Goal: Information Seeking & Learning: Learn about a topic

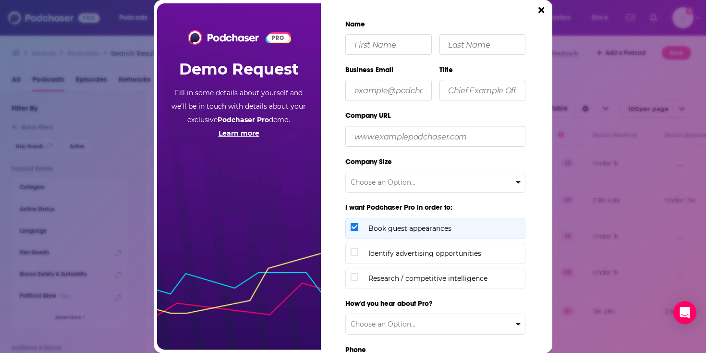
scroll to position [51, 0]
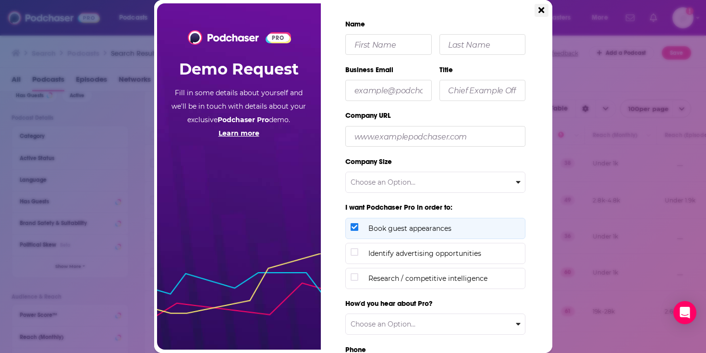
click at [540, 12] on icon "Close" at bounding box center [542, 10] width 6 height 6
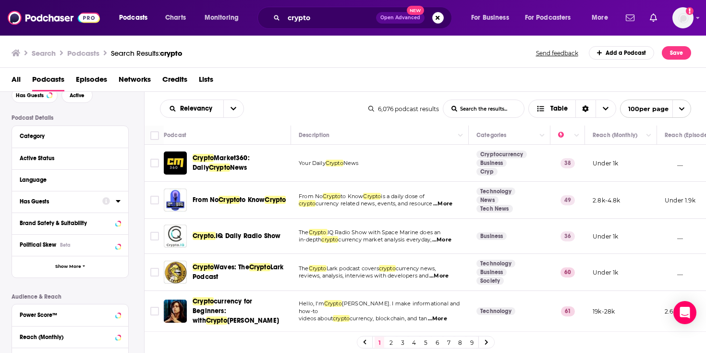
click at [117, 202] on icon at bounding box center [118, 201] width 5 height 8
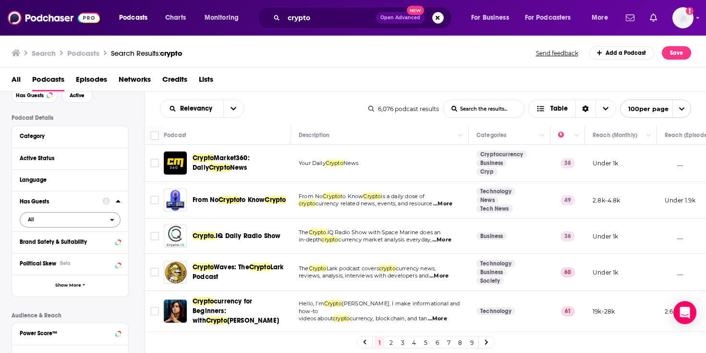
click at [92, 218] on span "All" at bounding box center [65, 219] width 90 height 12
click at [78, 250] on span "Has guests" at bounding box center [53, 250] width 58 height 5
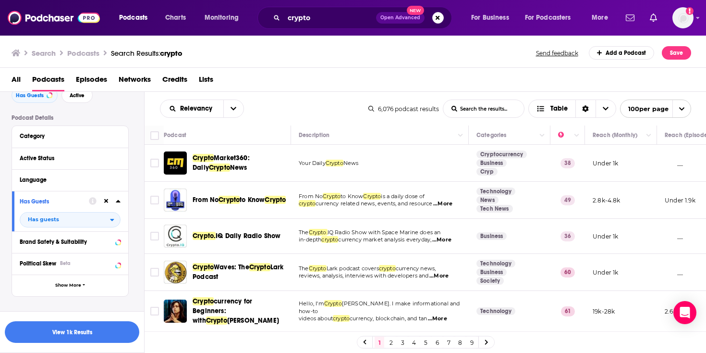
click at [452, 240] on span "...More" at bounding box center [441, 240] width 19 height 8
click at [371, 226] on td "The Crypto. IQ Radio Show with Space Marine does an in-depth crypto currency ma…" at bounding box center [380, 236] width 178 height 35
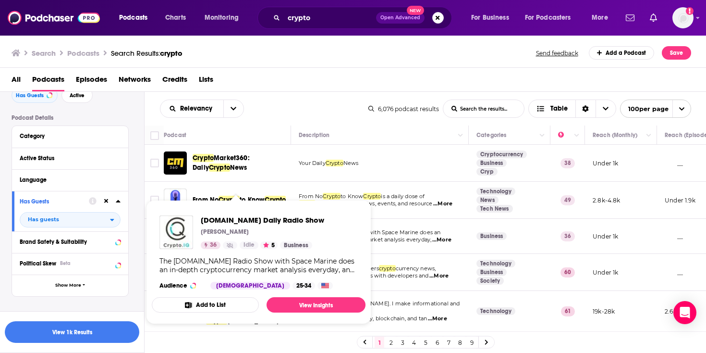
click at [272, 237] on div "Podcasts Charts Monitoring crypto Open Advanced New For Business For Podcasters…" at bounding box center [353, 176] width 706 height 353
click at [234, 220] on span "[DOMAIN_NAME] Daily Radio Show" at bounding box center [262, 219] width 123 height 9
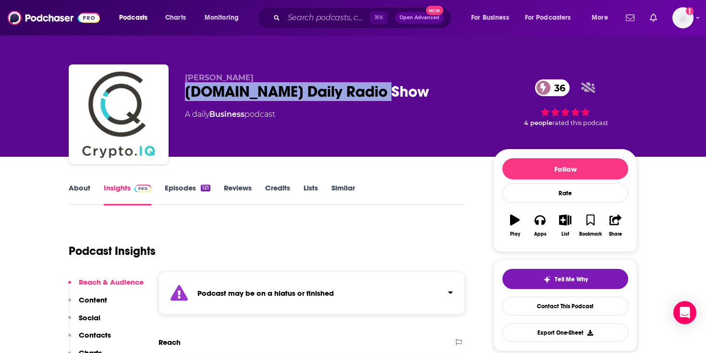
drag, startPoint x: 187, startPoint y: 95, endPoint x: 392, endPoint y: 95, distance: 205.1
click at [392, 95] on div "[DOMAIN_NAME] Daily Radio Show 36" at bounding box center [331, 91] width 293 height 19
copy h2 "[DOMAIN_NAME] Daily Radio Show"
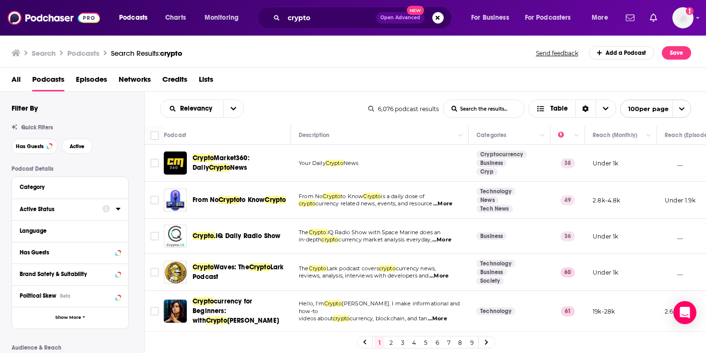
click at [117, 206] on icon at bounding box center [118, 209] width 5 height 8
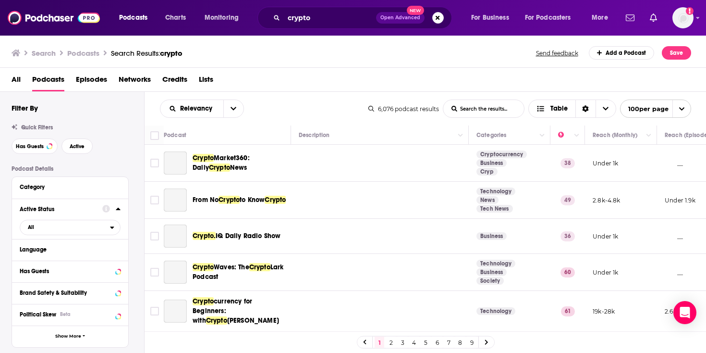
click at [119, 209] on icon at bounding box center [118, 209] width 4 height 2
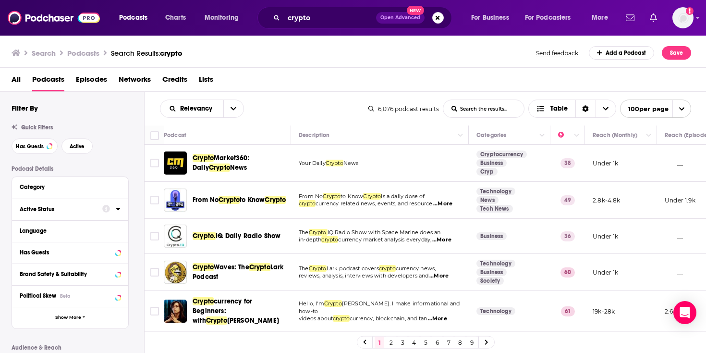
click at [117, 211] on icon at bounding box center [118, 209] width 5 height 8
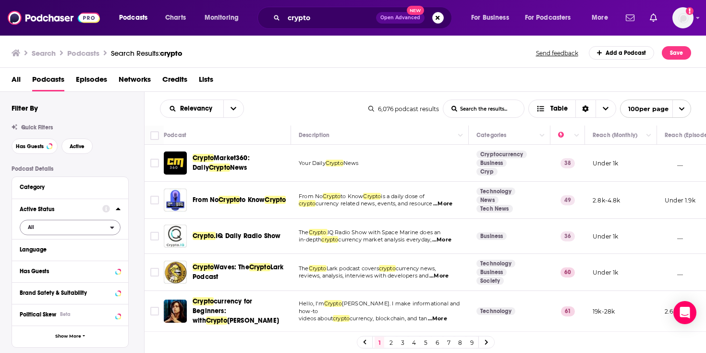
click at [78, 228] on span "All" at bounding box center [65, 226] width 90 height 12
click at [66, 257] on span "Active" at bounding box center [48, 258] width 49 height 5
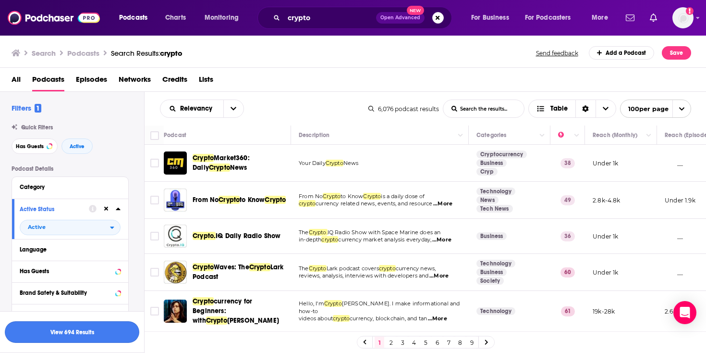
click at [78, 333] on button "View 694 Results" at bounding box center [72, 332] width 135 height 22
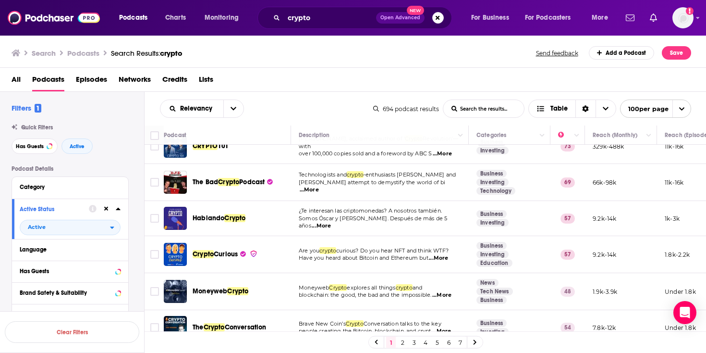
scroll to position [104, 0]
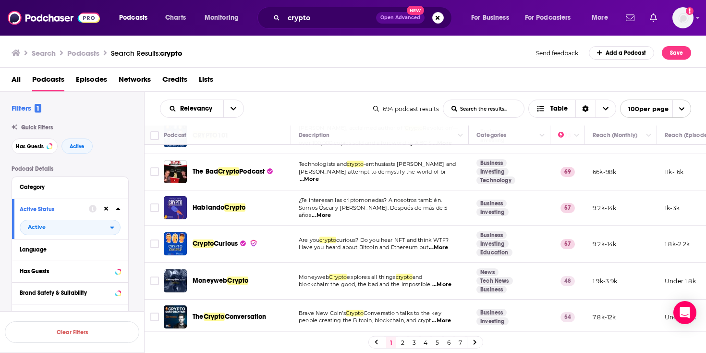
click at [438, 244] on span "...More" at bounding box center [438, 248] width 19 height 8
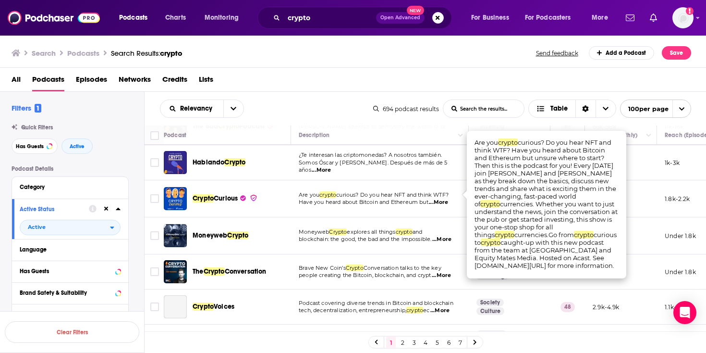
scroll to position [154, 0]
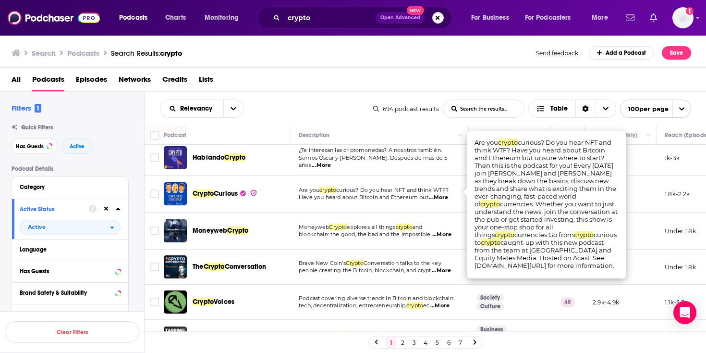
click at [446, 231] on span "...More" at bounding box center [441, 235] width 19 height 8
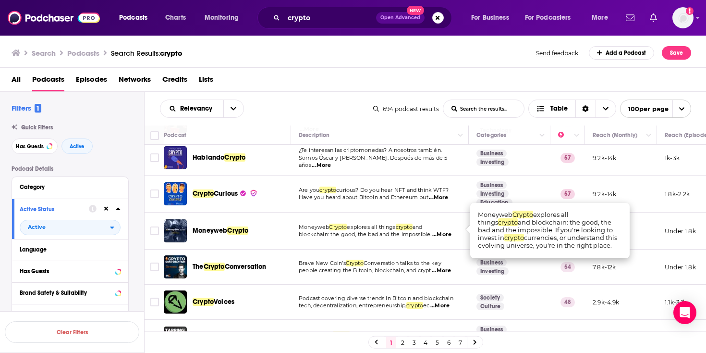
click at [222, 223] on div "Podcasts Charts Monitoring crypto Open Advanced New For Business For Podcasters…" at bounding box center [353, 176] width 706 height 353
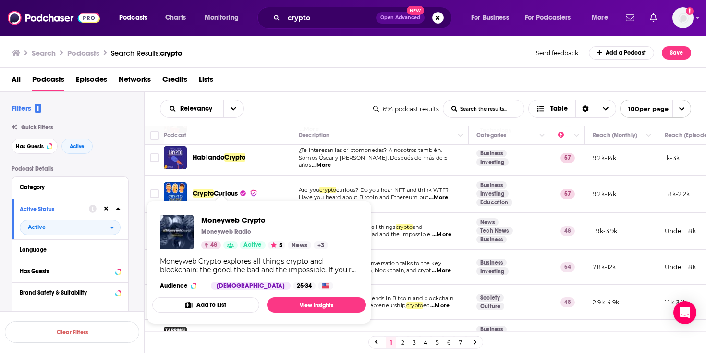
click at [216, 220] on span "Moneyweb Crypto" at bounding box center [264, 219] width 127 height 9
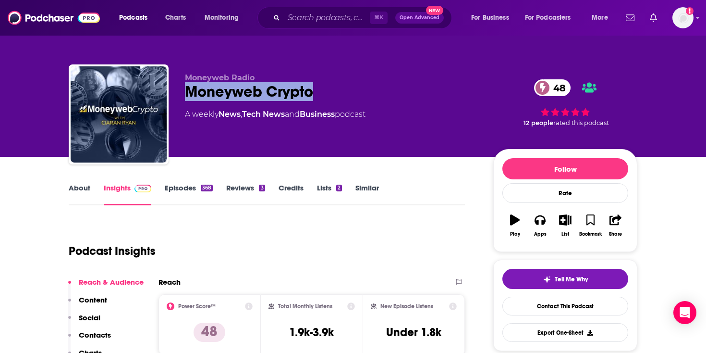
drag, startPoint x: 322, startPoint y: 96, endPoint x: 189, endPoint y: 98, distance: 133.1
click at [189, 98] on div "Moneyweb Crypto 48" at bounding box center [331, 91] width 293 height 19
copy h2 "Moneyweb Crypto"
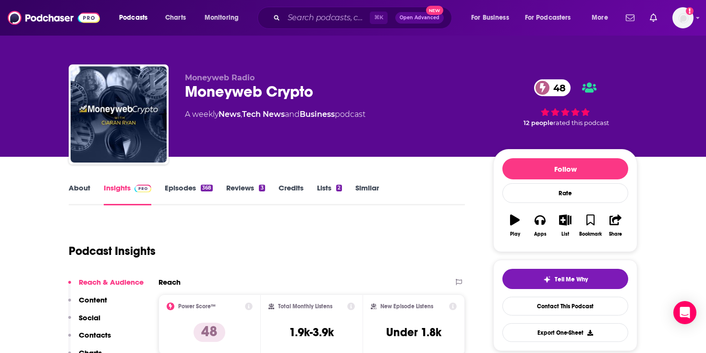
click at [351, 139] on div "Moneyweb Radio Moneyweb Crypto 48 A weekly News , Tech News and Business podcast" at bounding box center [331, 111] width 293 height 77
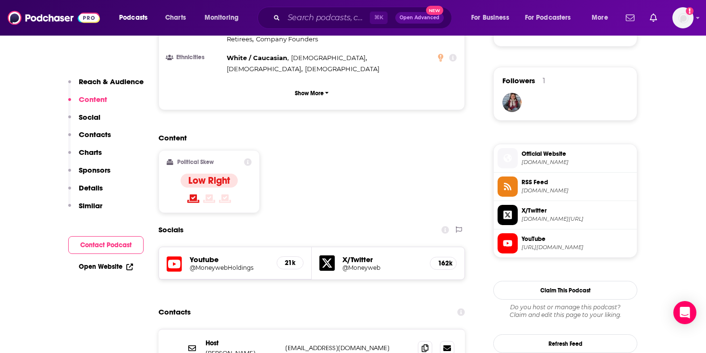
scroll to position [675, 0]
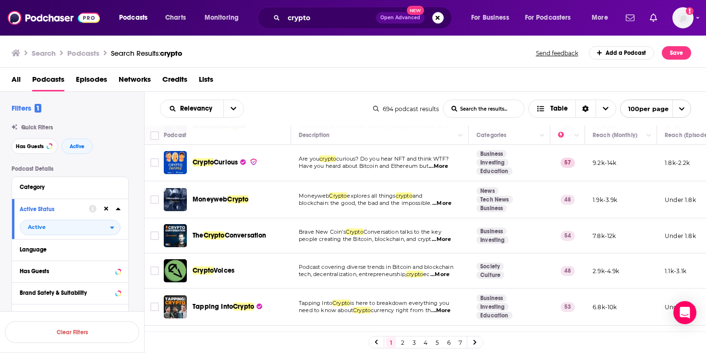
scroll to position [197, 0]
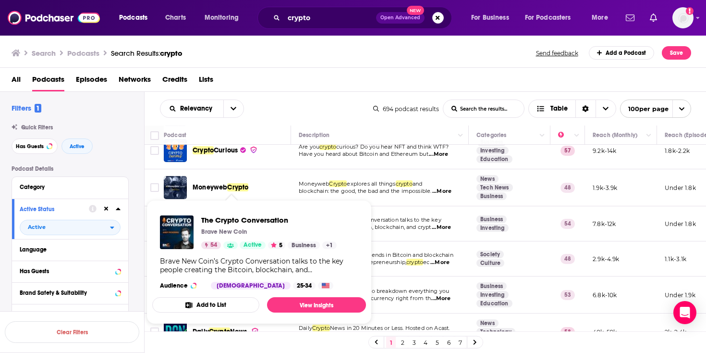
click at [251, 219] on span "The Crypto Conversation" at bounding box center [268, 219] width 135 height 9
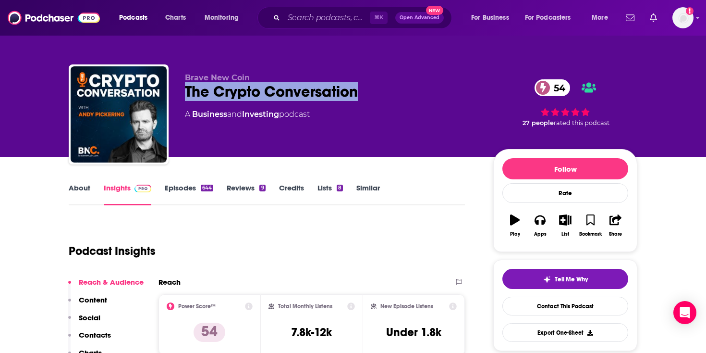
drag, startPoint x: 367, startPoint y: 87, endPoint x: 187, endPoint y: 98, distance: 180.0
click at [187, 98] on div "The Crypto Conversation 54" at bounding box center [331, 91] width 293 height 19
copy h2 "The Crypto Conversation"
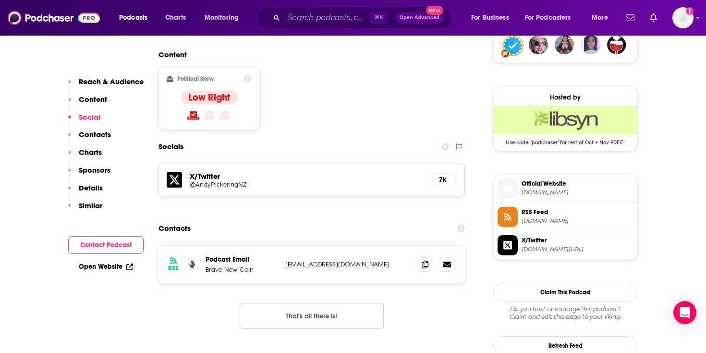
scroll to position [733, 0]
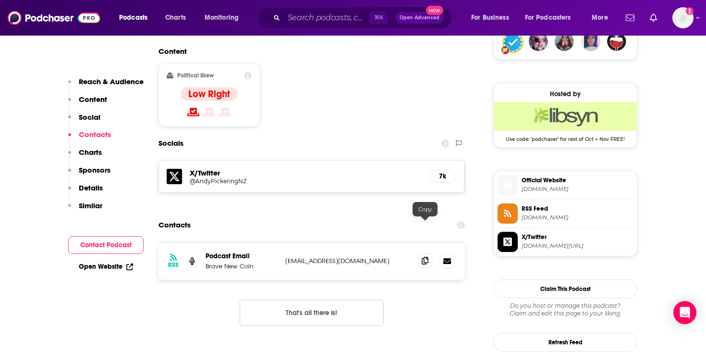
click at [428, 257] on icon at bounding box center [425, 261] width 7 height 8
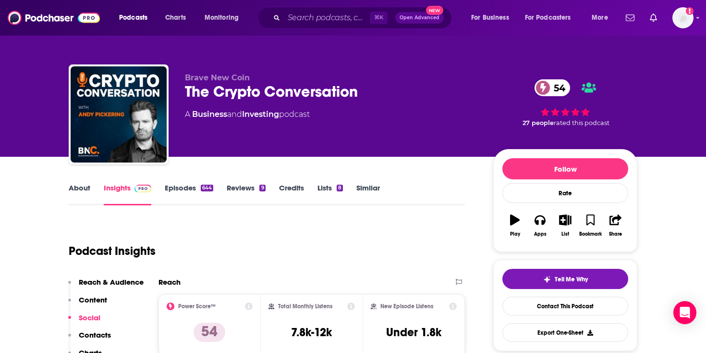
scroll to position [0, 0]
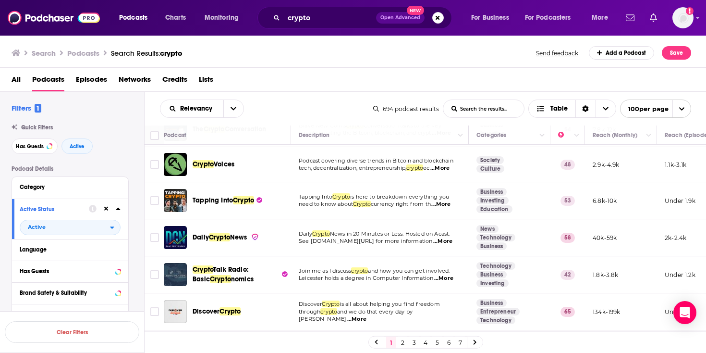
scroll to position [300, 0]
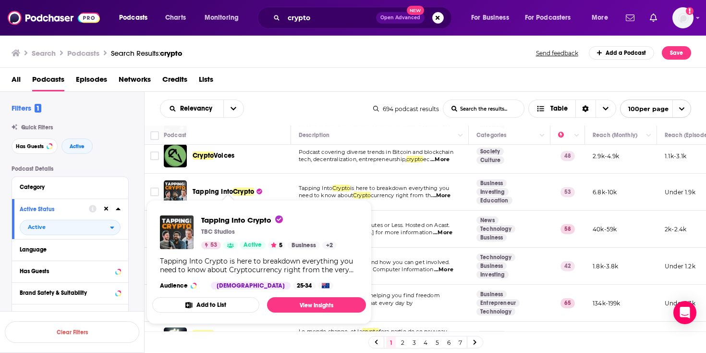
click at [244, 187] on span "Crypto" at bounding box center [243, 191] width 21 height 8
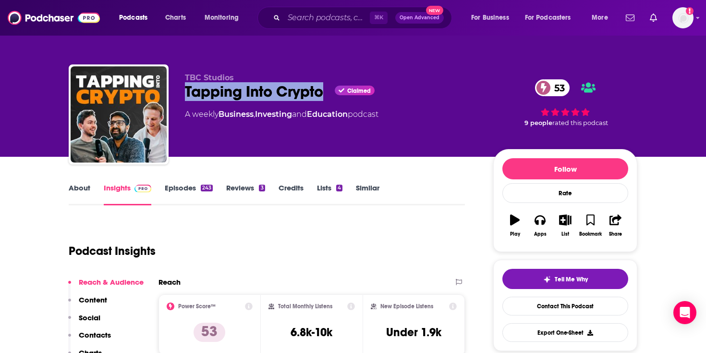
drag, startPoint x: 184, startPoint y: 93, endPoint x: 326, endPoint y: 98, distance: 142.8
click at [326, 98] on div "TBC Studios Tapping Into Crypto Claimed 53 A weekly Business , Investing and Ed…" at bounding box center [353, 116] width 569 height 104
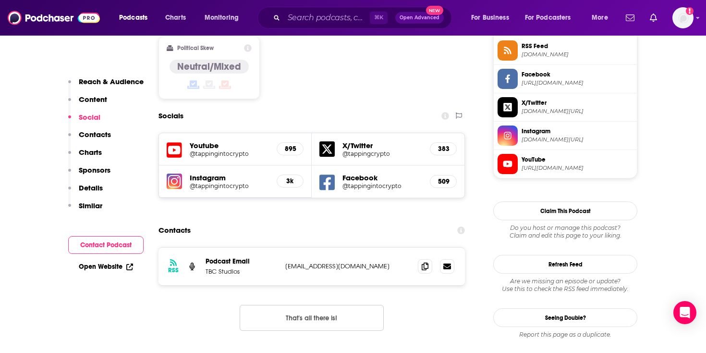
scroll to position [819, 0]
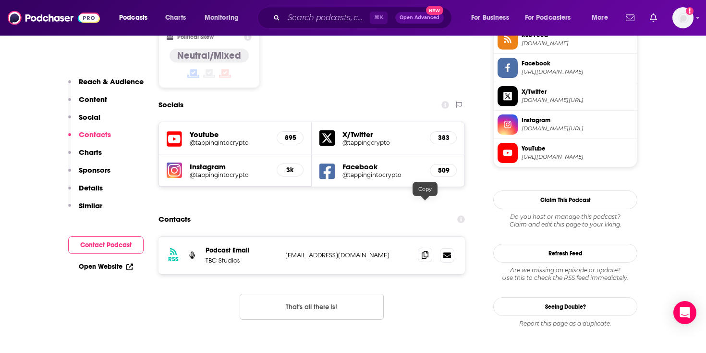
click at [420, 247] on span at bounding box center [425, 254] width 14 height 14
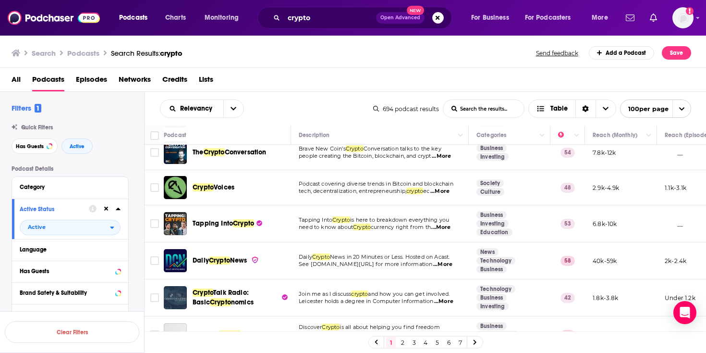
scroll to position [270, 0]
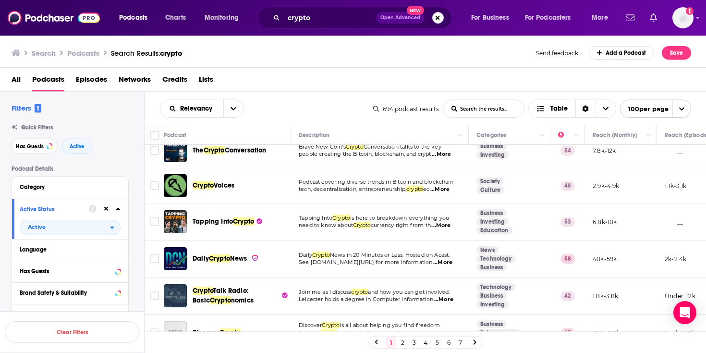
click at [433, 258] on span "...More" at bounding box center [442, 262] width 19 height 8
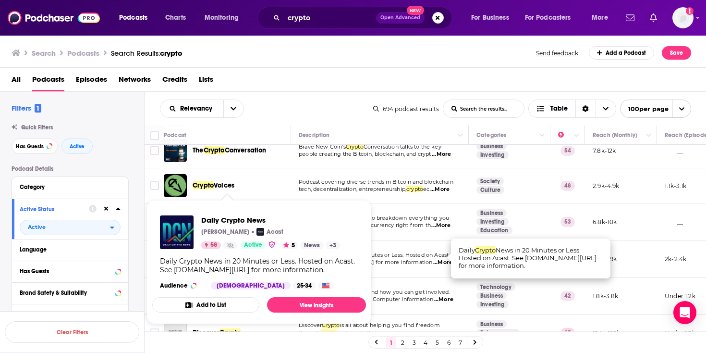
click at [238, 255] on div "Daily Crypto News [PERSON_NAME] Acast 58 Active 5 News + 3 Daily Crypto News in…" at bounding box center [259, 252] width 214 height 89
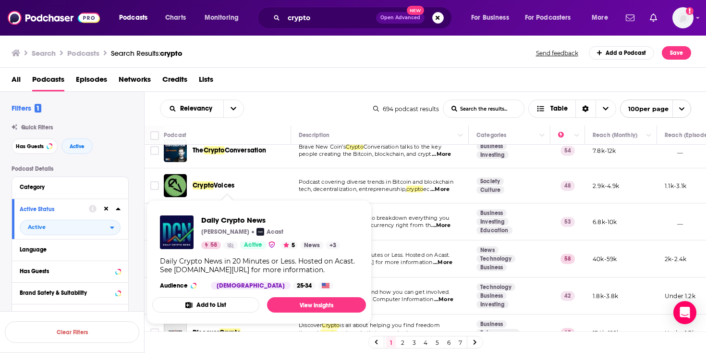
click at [233, 220] on span "Daily Crypto News" at bounding box center [270, 219] width 139 height 9
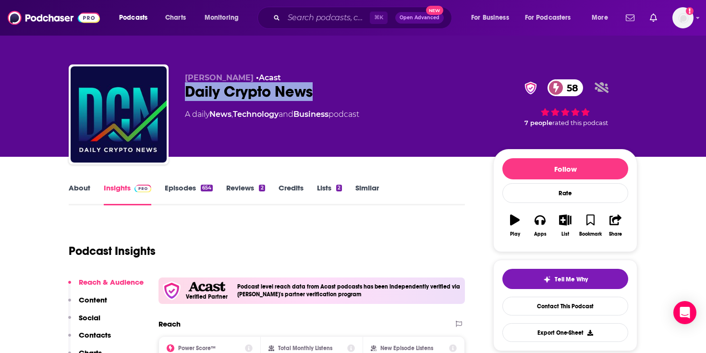
drag, startPoint x: 185, startPoint y: 88, endPoint x: 325, endPoint y: 89, distance: 139.3
click at [325, 89] on div "Daily Crypto News 58" at bounding box center [331, 91] width 293 height 19
copy h2 "Daily Crypto News"
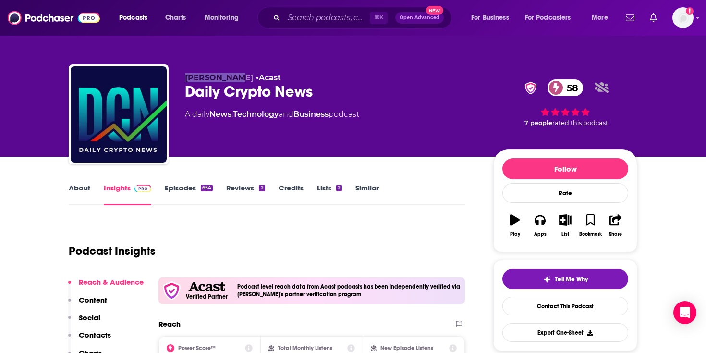
drag, startPoint x: 186, startPoint y: 76, endPoint x: 234, endPoint y: 80, distance: 48.2
click at [234, 80] on span "[PERSON_NAME]" at bounding box center [219, 77] width 69 height 9
copy span "[PERSON_NAME]"
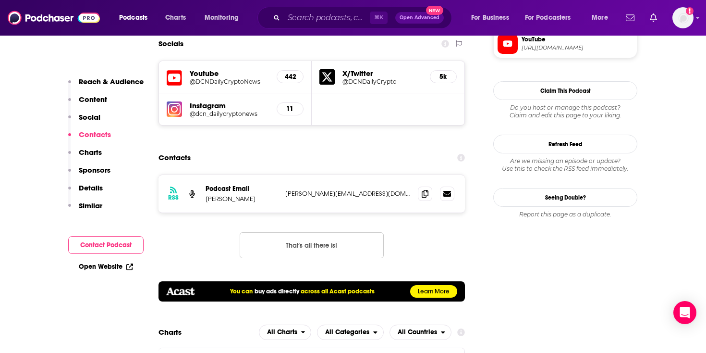
scroll to position [919, 0]
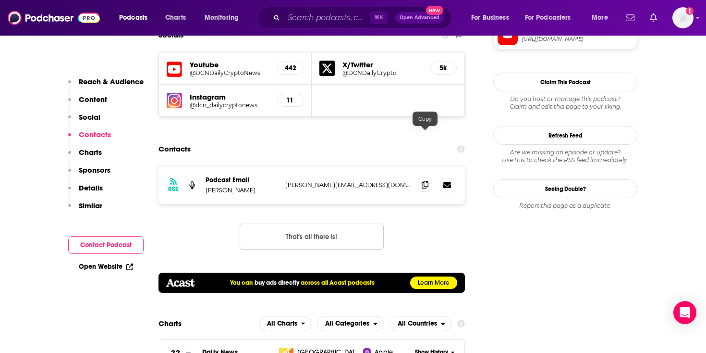
click at [425, 181] on icon at bounding box center [425, 185] width 7 height 8
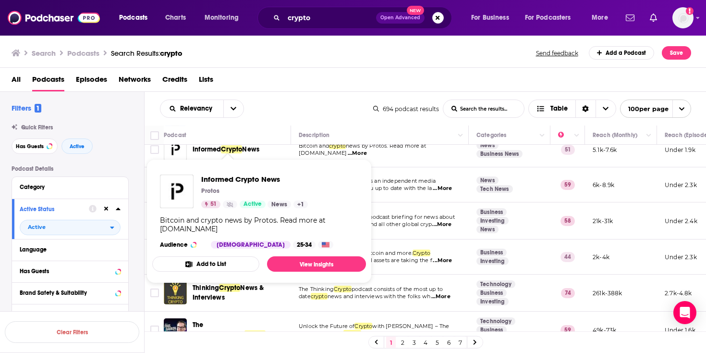
scroll to position [597, 0]
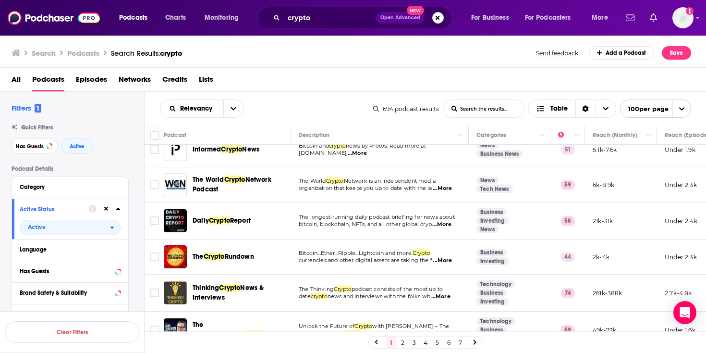
click at [441, 184] on span "...More" at bounding box center [442, 188] width 19 height 8
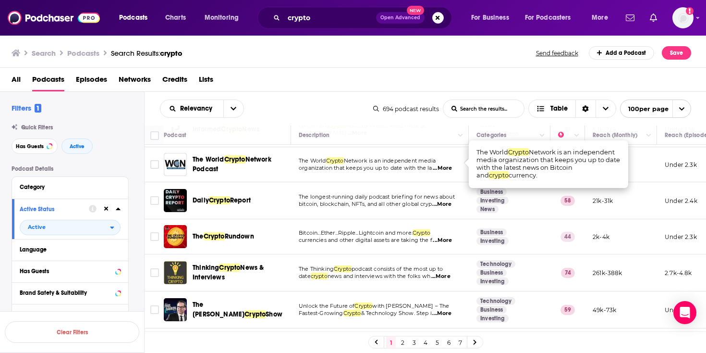
scroll to position [618, 0]
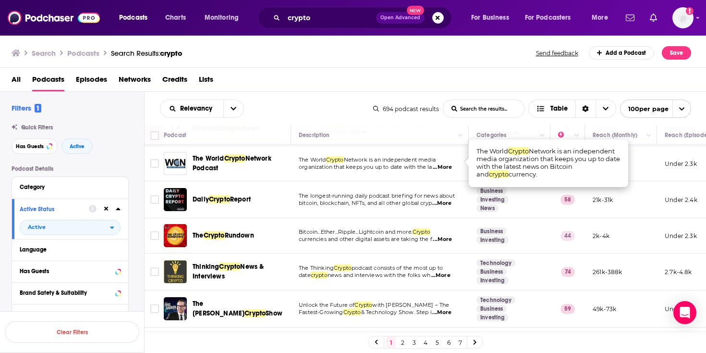
click at [441, 199] on span "...More" at bounding box center [441, 203] width 19 height 8
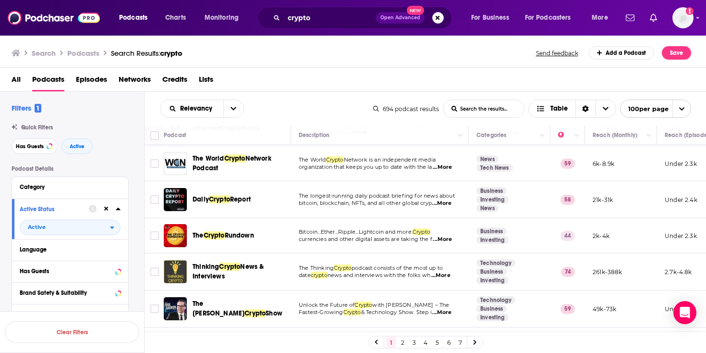
drag, startPoint x: 260, startPoint y: 192, endPoint x: 193, endPoint y: 193, distance: 67.7
click at [193, 195] on div "Daily Crypto Report" at bounding box center [243, 200] width 100 height 10
copy span "Daily Crypto Report"
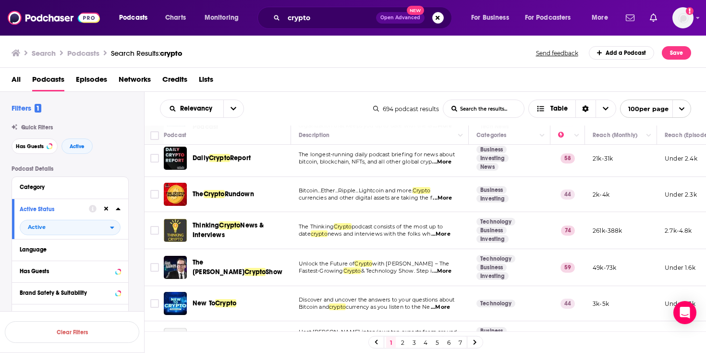
scroll to position [666, 0]
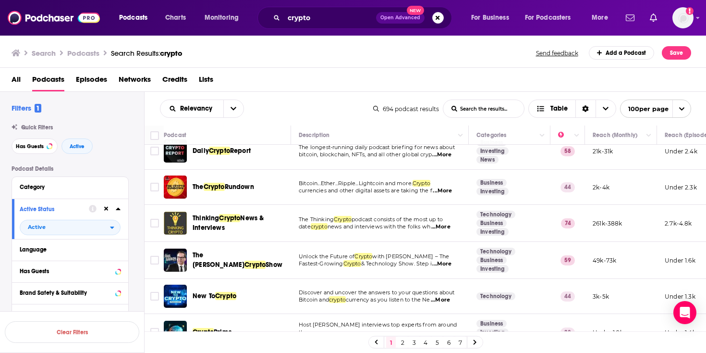
click at [446, 187] on span "...More" at bounding box center [442, 191] width 19 height 8
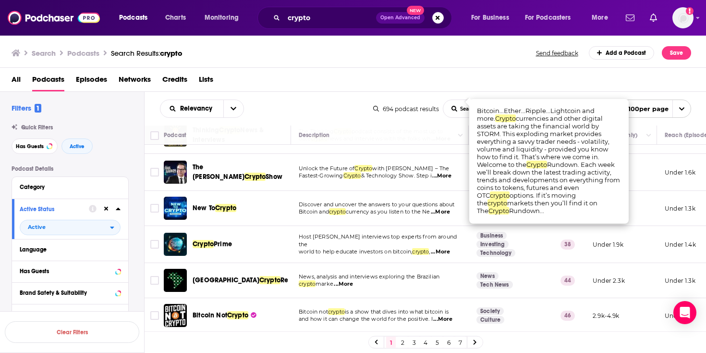
scroll to position [756, 0]
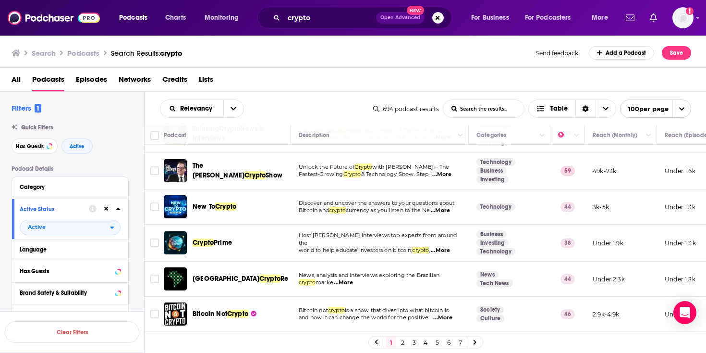
click at [446, 246] on span "...More" at bounding box center [440, 250] width 19 height 8
drag, startPoint x: 240, startPoint y: 239, endPoint x: 193, endPoint y: 239, distance: 47.1
click at [193, 239] on div "Crypto Prime" at bounding box center [243, 243] width 100 height 10
copy span "Crypto Prime"
click at [219, 240] on div "Podcasts Charts Monitoring crypto Open Advanced New For Business For Podcasters…" at bounding box center [353, 176] width 706 height 353
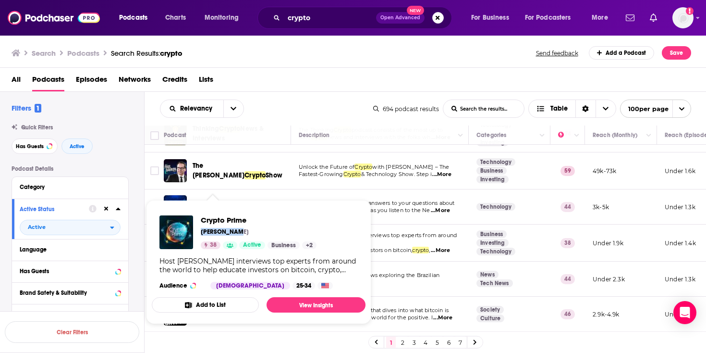
drag, startPoint x: 239, startPoint y: 232, endPoint x: 200, endPoint y: 233, distance: 38.5
click at [200, 233] on div "Crypto Prime [PERSON_NAME] 38 Active Business + 2" at bounding box center [237, 232] width 157 height 34
copy p "[PERSON_NAME]"
click at [227, 220] on span "Crypto Prime" at bounding box center [259, 219] width 116 height 9
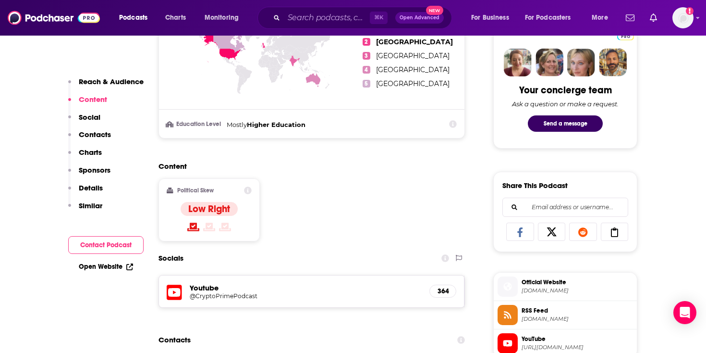
scroll to position [525, 0]
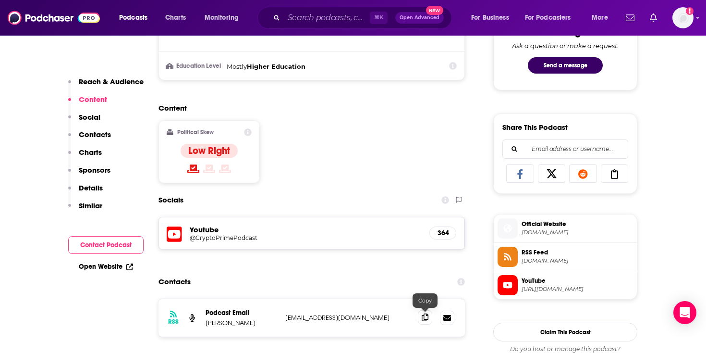
click at [422, 313] on icon at bounding box center [425, 317] width 7 height 8
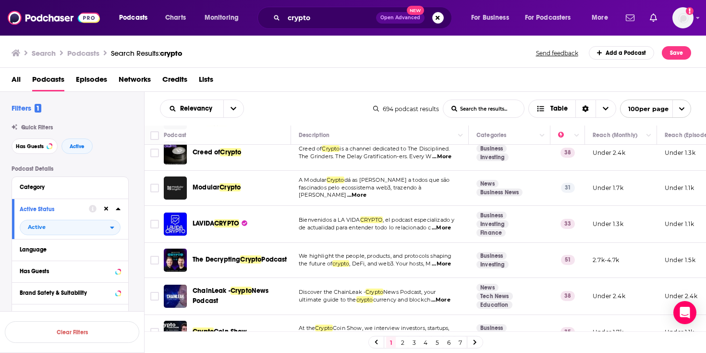
scroll to position [1650, 0]
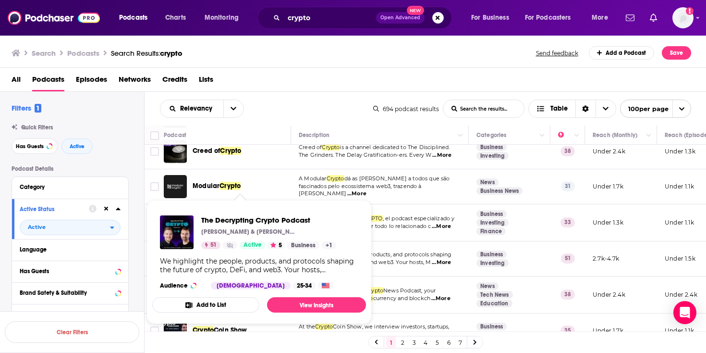
click at [202, 220] on span "The Decrypting Crypto Podcast" at bounding box center [268, 219] width 135 height 9
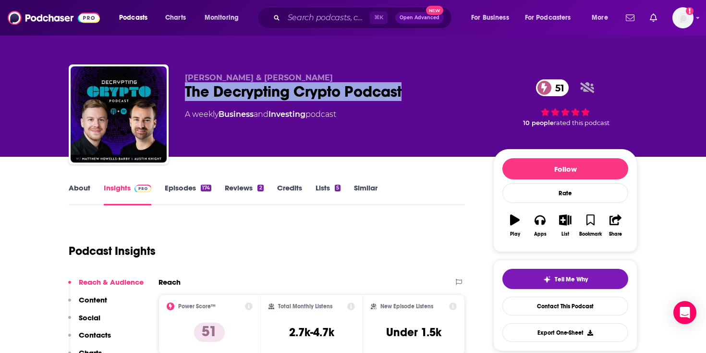
drag, startPoint x: 183, startPoint y: 90, endPoint x: 449, endPoint y: 96, distance: 265.7
click at [449, 96] on div "[PERSON_NAME] & [PERSON_NAME] The Decrypting Crypto Podcast 51 A weekly Busines…" at bounding box center [353, 116] width 569 height 104
copy h2 "The Decrypting Crypto Podcast"
drag, startPoint x: 185, startPoint y: 74, endPoint x: 347, endPoint y: 76, distance: 161.9
click at [333, 76] on span "[PERSON_NAME] & [PERSON_NAME]" at bounding box center [259, 77] width 148 height 9
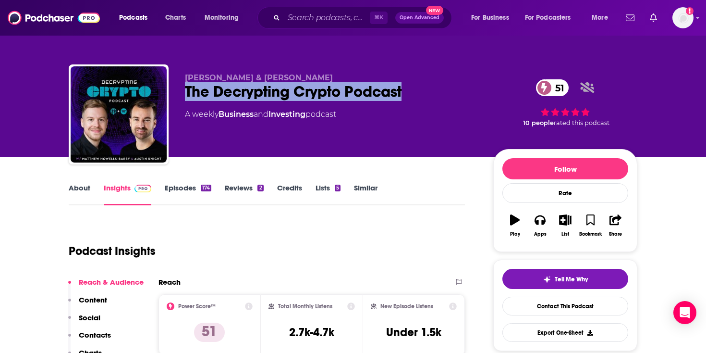
copy span "[PERSON_NAME] & [PERSON_NAME]"
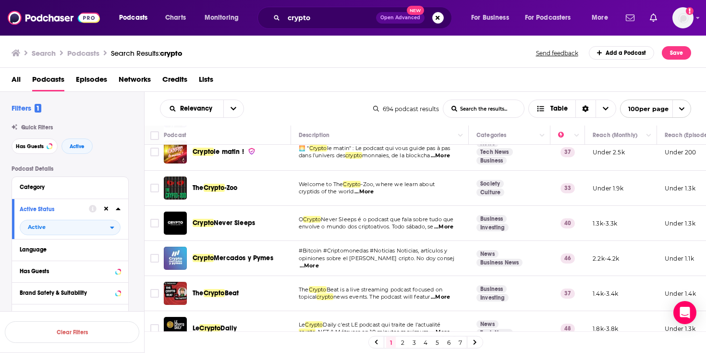
scroll to position [992, 0]
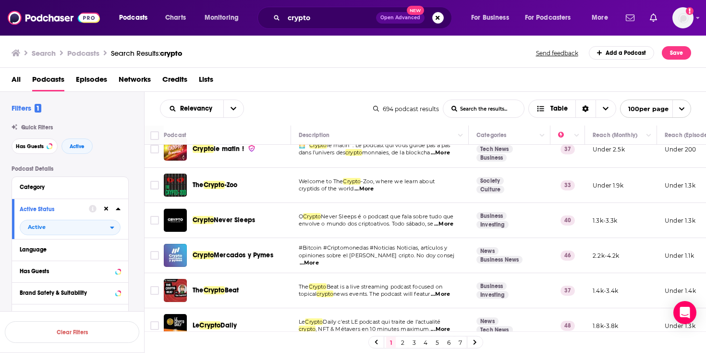
click at [365, 185] on span "...More" at bounding box center [364, 189] width 19 height 8
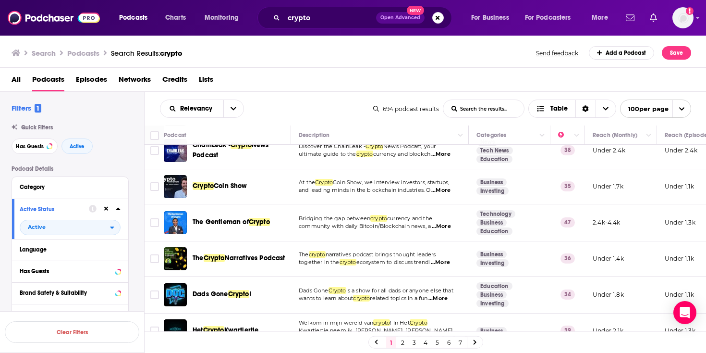
scroll to position [1795, 0]
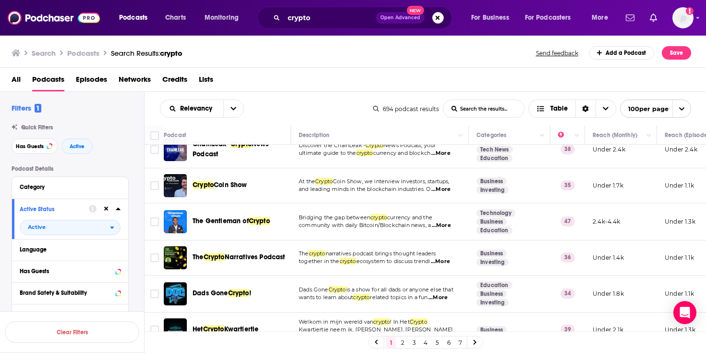
click at [442, 221] on span "...More" at bounding box center [441, 225] width 19 height 8
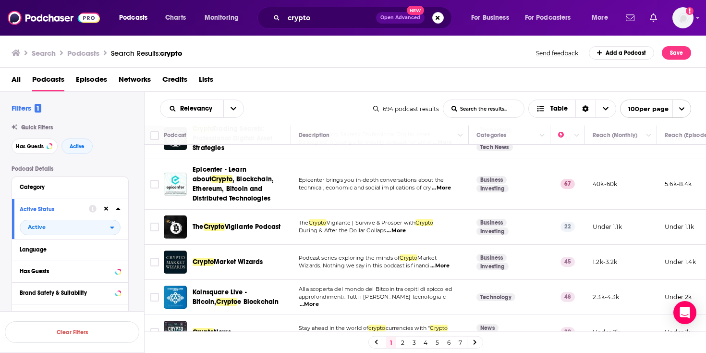
scroll to position [2100, 0]
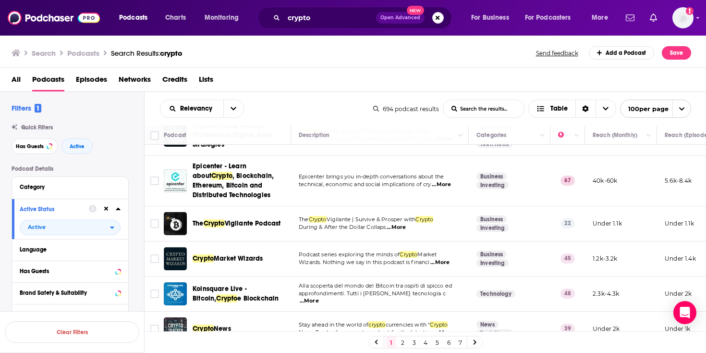
click at [398, 223] on span "...More" at bounding box center [396, 227] width 19 height 8
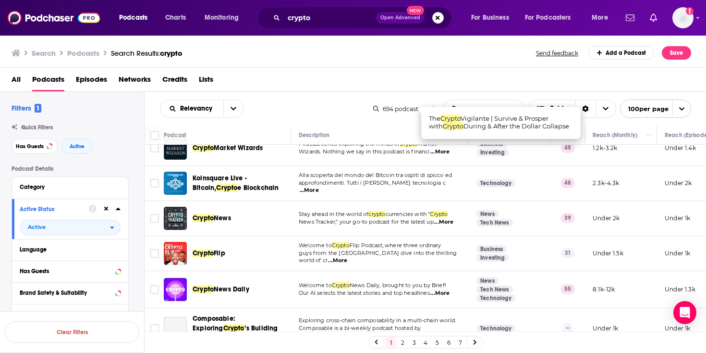
scroll to position [2215, 0]
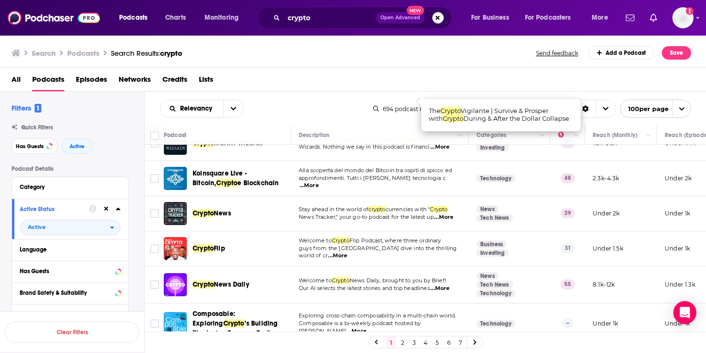
click at [441, 213] on span "...More" at bounding box center [443, 217] width 19 height 8
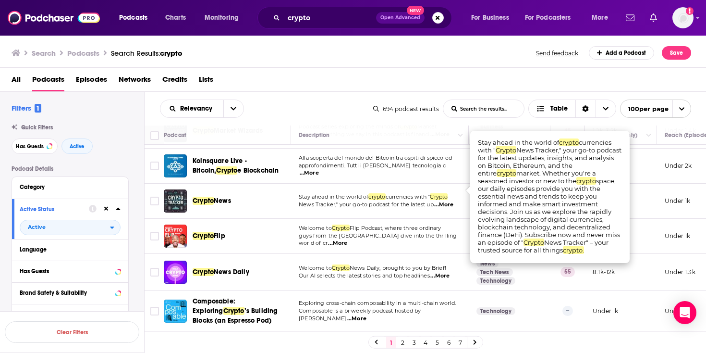
scroll to position [2228, 0]
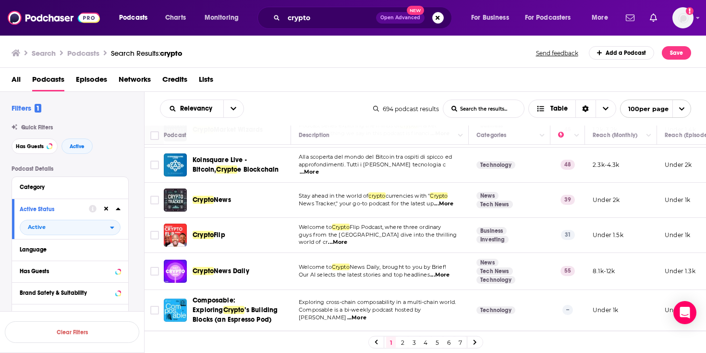
click at [347, 238] on span "...More" at bounding box center [337, 242] width 19 height 8
click at [415, 263] on span "News Daily, brought to you by Brief!" at bounding box center [398, 266] width 97 height 7
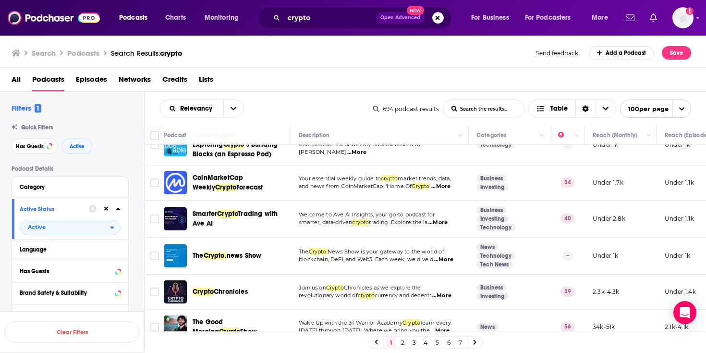
scroll to position [2392, 0]
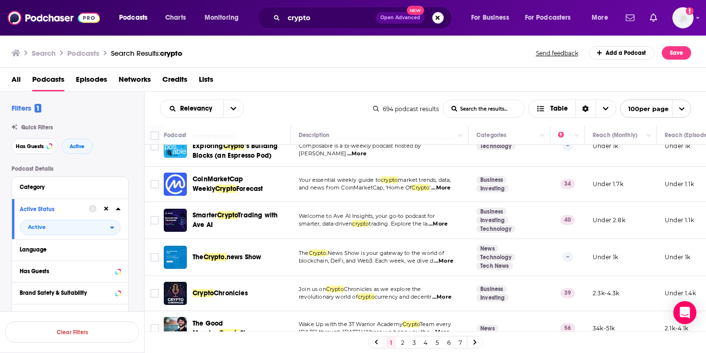
click at [443, 293] on span "...More" at bounding box center [441, 297] width 19 height 8
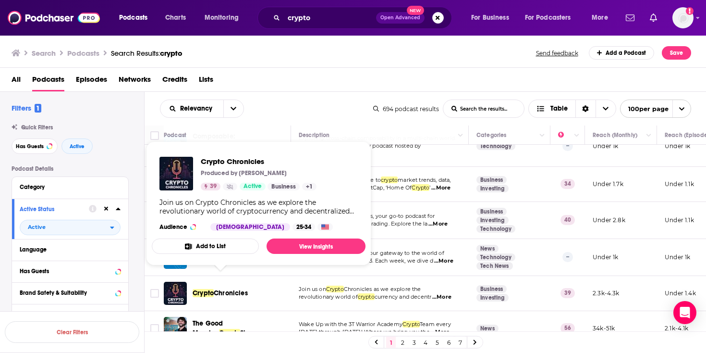
drag, startPoint x: 251, startPoint y: 279, endPoint x: 192, endPoint y: 283, distance: 59.2
click at [192, 283] on div "Crypto Chronicles" at bounding box center [228, 293] width 129 height 23
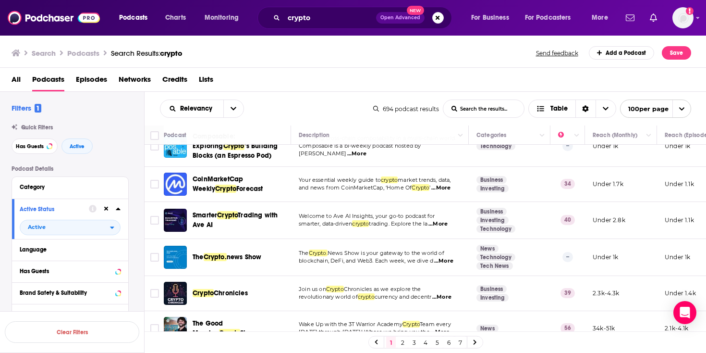
click at [239, 289] on span "Chronicles" at bounding box center [231, 293] width 34 height 8
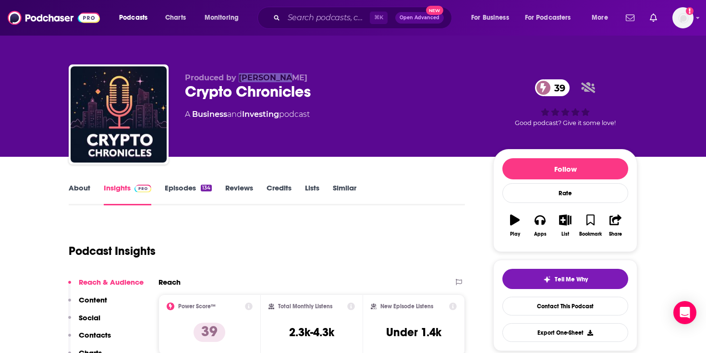
drag, startPoint x: 283, startPoint y: 76, endPoint x: 239, endPoint y: 80, distance: 43.9
click at [239, 80] on p "Produced by [PERSON_NAME]" at bounding box center [331, 77] width 293 height 9
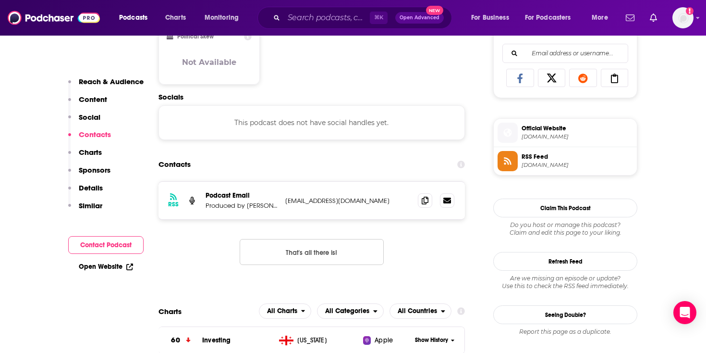
scroll to position [624, 0]
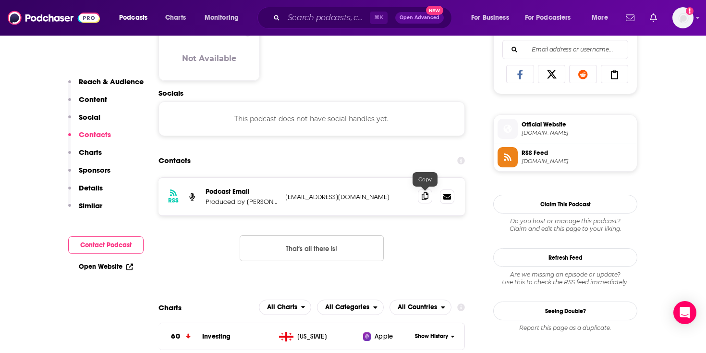
click at [428, 199] on icon at bounding box center [425, 196] width 7 height 8
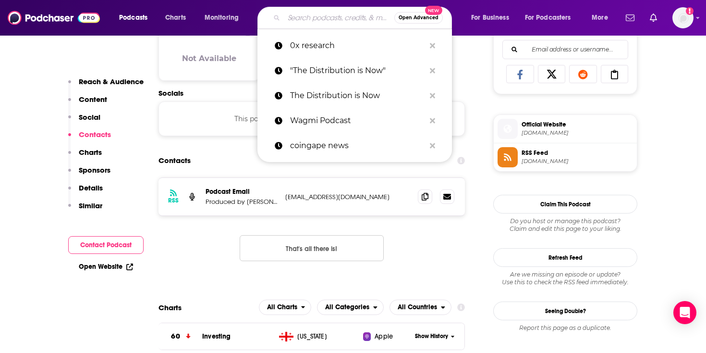
click at [321, 23] on input "Search podcasts, credits, & more..." at bounding box center [339, 17] width 110 height 15
paste input "The Scoop (by The Block)"
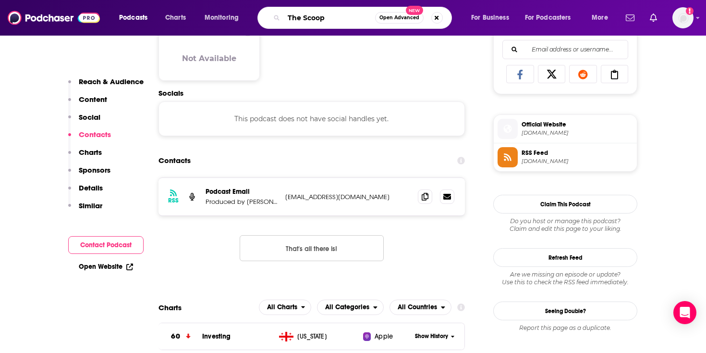
type input "The Scoop"
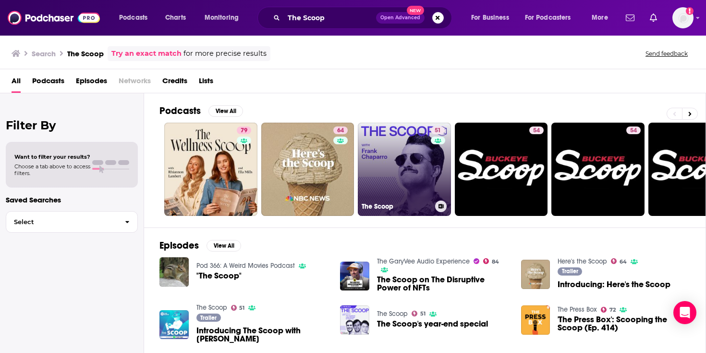
click at [417, 169] on link "51 The Scoop" at bounding box center [404, 168] width 93 height 93
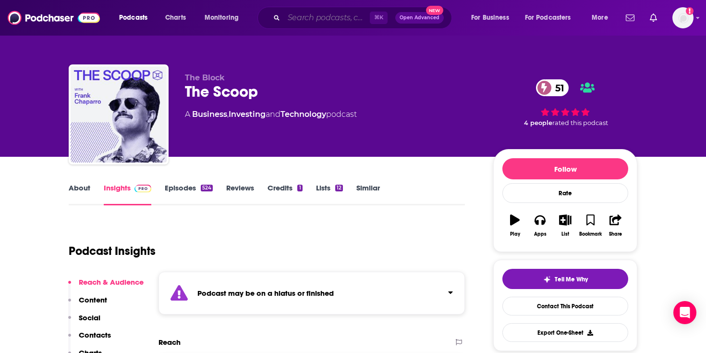
click at [324, 15] on input "Search podcasts, credits, & more..." at bounding box center [327, 17] width 86 height 15
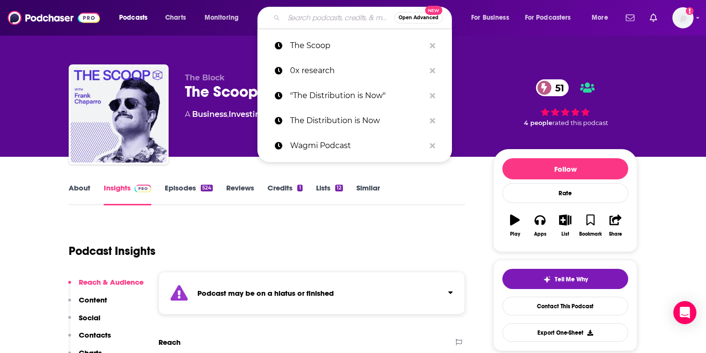
paste input "[PERSON_NAME]"
type input "[PERSON_NAME]"
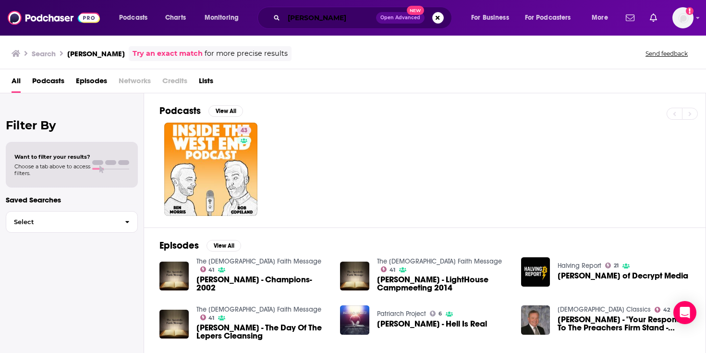
click at [323, 20] on input "[PERSON_NAME]" at bounding box center [330, 17] width 92 height 15
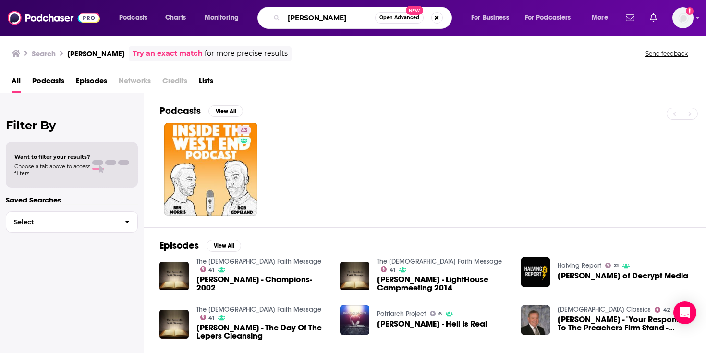
click at [323, 20] on input "[PERSON_NAME]" at bounding box center [329, 17] width 91 height 15
paste input "Around the Coin"
type input "Around the Coin"
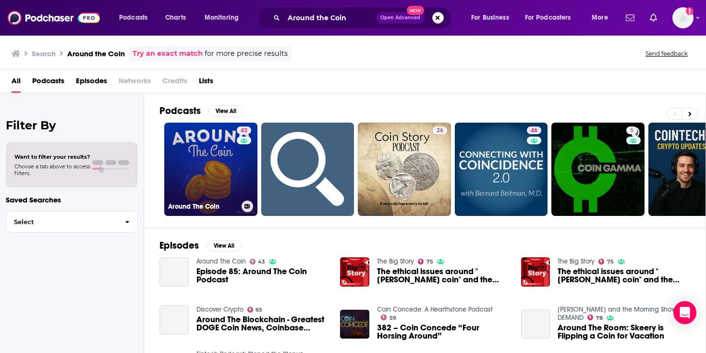
click at [226, 167] on link "43 Around The Coin" at bounding box center [210, 168] width 93 height 93
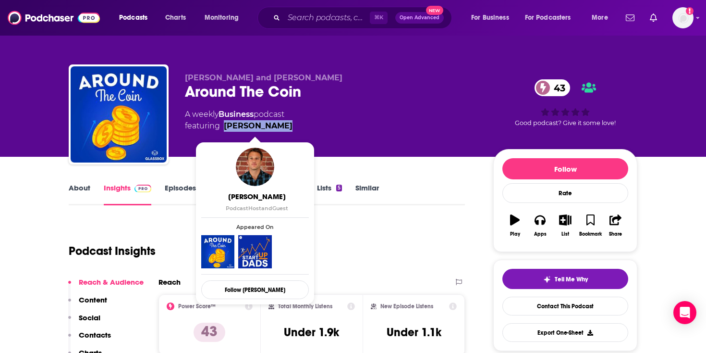
drag, startPoint x: 292, startPoint y: 124, endPoint x: 225, endPoint y: 125, distance: 67.3
click at [225, 125] on div "A weekly Business podcast featuring [PERSON_NAME]" at bounding box center [331, 120] width 293 height 23
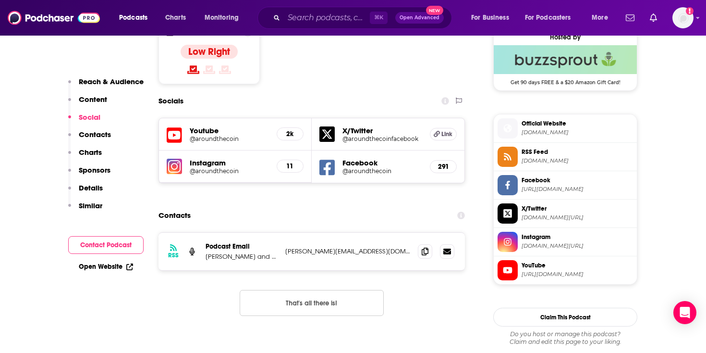
scroll to position [554, 0]
